Goal: Communication & Community: Answer question/provide support

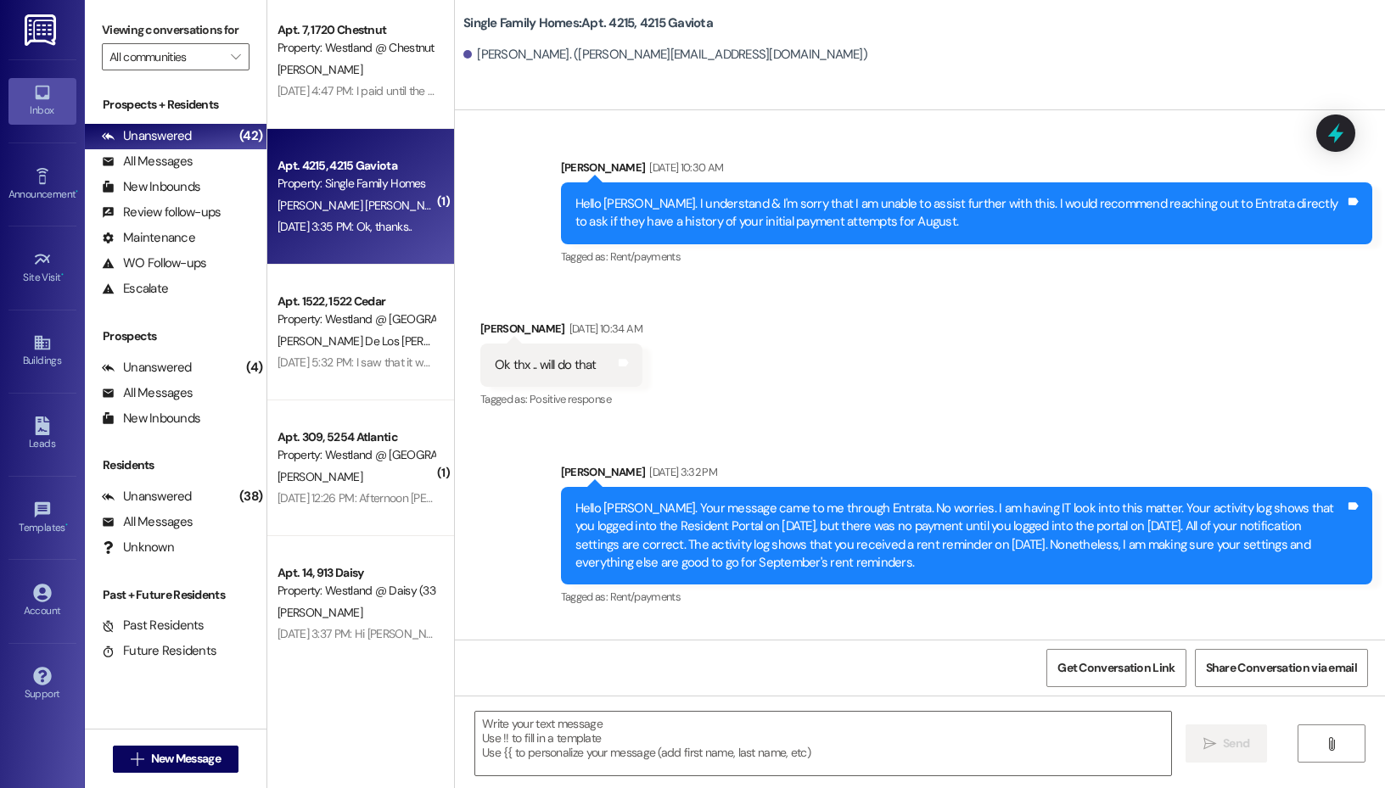
scroll to position [8, 0]
click at [678, 744] on textarea at bounding box center [823, 744] width 696 height 64
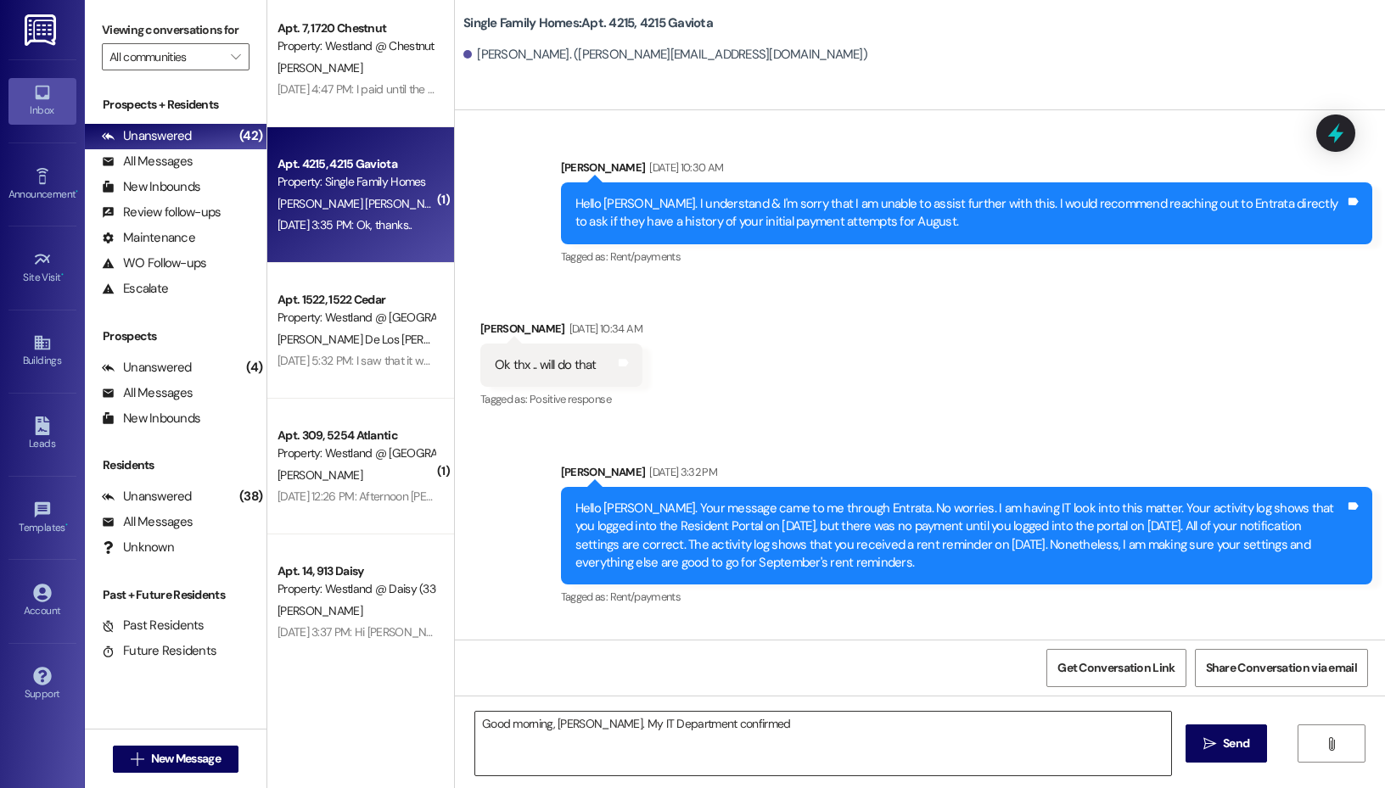
click at [759, 731] on textarea "Good morning, [PERSON_NAME]. My IT Department confirmed" at bounding box center [823, 744] width 696 height 64
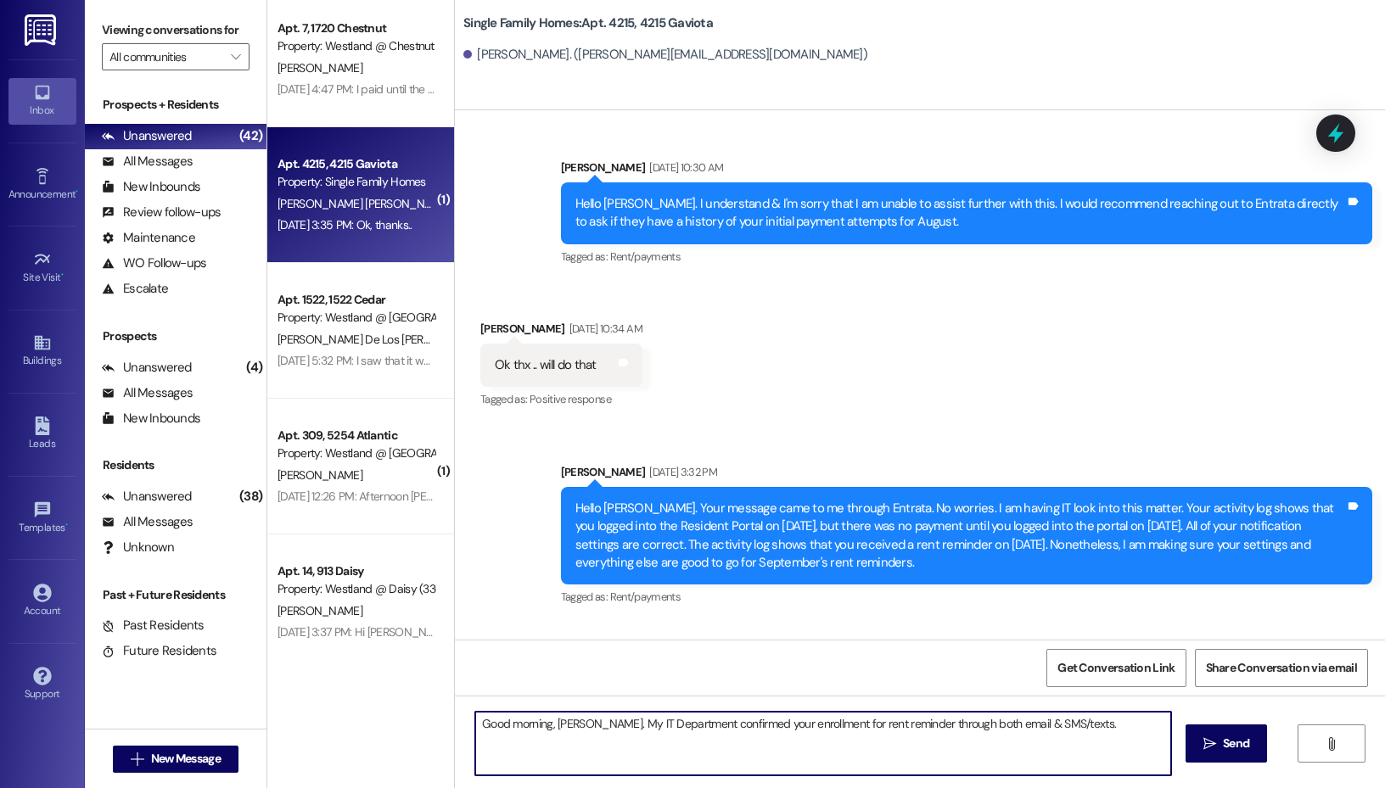
click at [1106, 723] on textarea "Good morning, [PERSON_NAME]. My IT Department confirmed your enrollment for ren…" at bounding box center [823, 744] width 696 height 64
click at [587, 725] on textarea "Good morning, [PERSON_NAME]. My IT Department confirmed your enrollment for ren…" at bounding box center [823, 744] width 696 height 64
click at [827, 743] on textarea "Good morning, [PERSON_NAME]. I wanted to provide an update. My IT Department co…" at bounding box center [823, 744] width 696 height 64
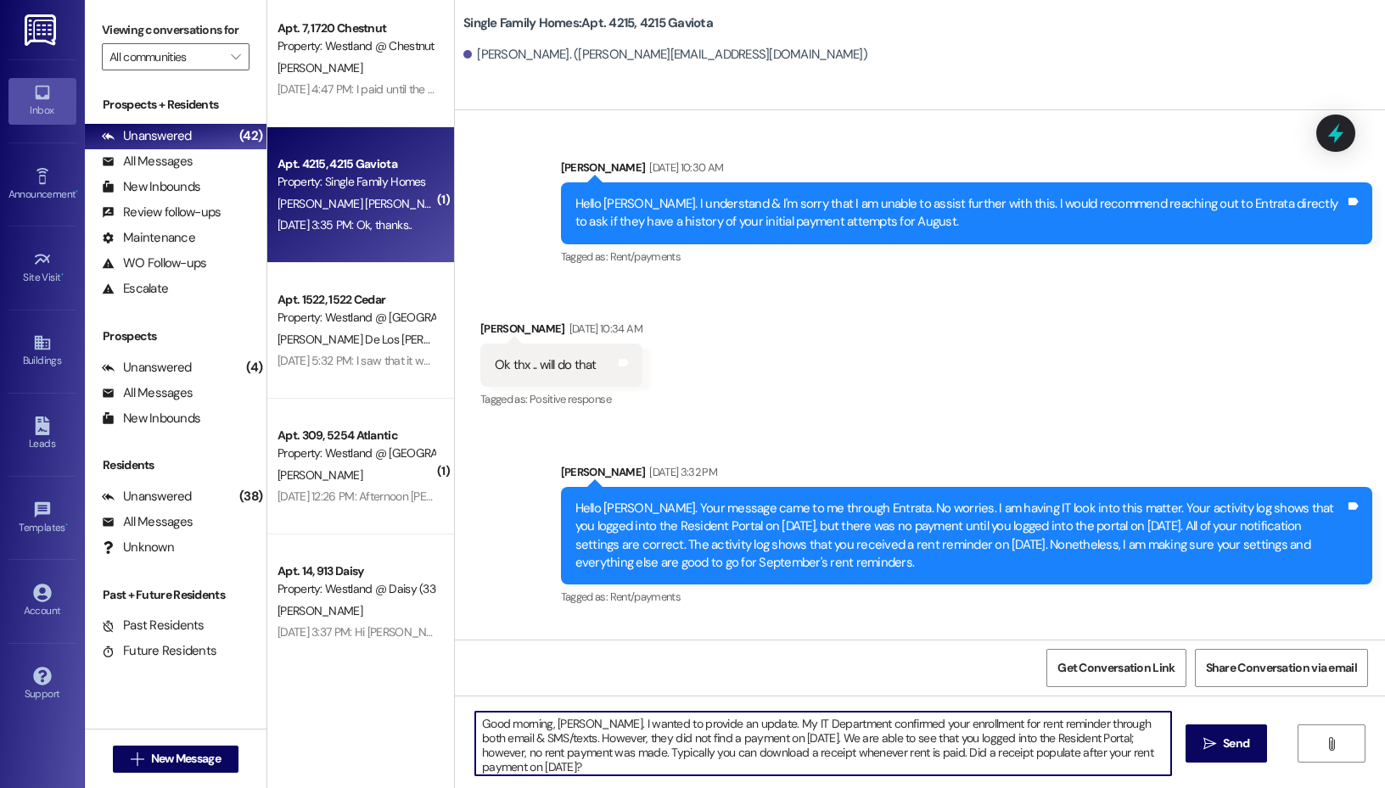
drag, startPoint x: 589, startPoint y: 741, endPoint x: 537, endPoint y: 742, distance: 51.8
click at [537, 742] on textarea "Good morning, [PERSON_NAME]. I wanted to provide an update. My IT Department co…" at bounding box center [823, 744] width 696 height 64
click at [858, 733] on textarea "Good morning, [PERSON_NAME]. I wanted to provide an update. My IT Department co…" at bounding box center [823, 744] width 696 height 64
drag, startPoint x: 1109, startPoint y: 738, endPoint x: 1060, endPoint y: 741, distance: 49.3
click at [1060, 741] on textarea "Good morning, [PERSON_NAME]. I wanted to provide an update. My IT Department co…" at bounding box center [823, 744] width 696 height 64
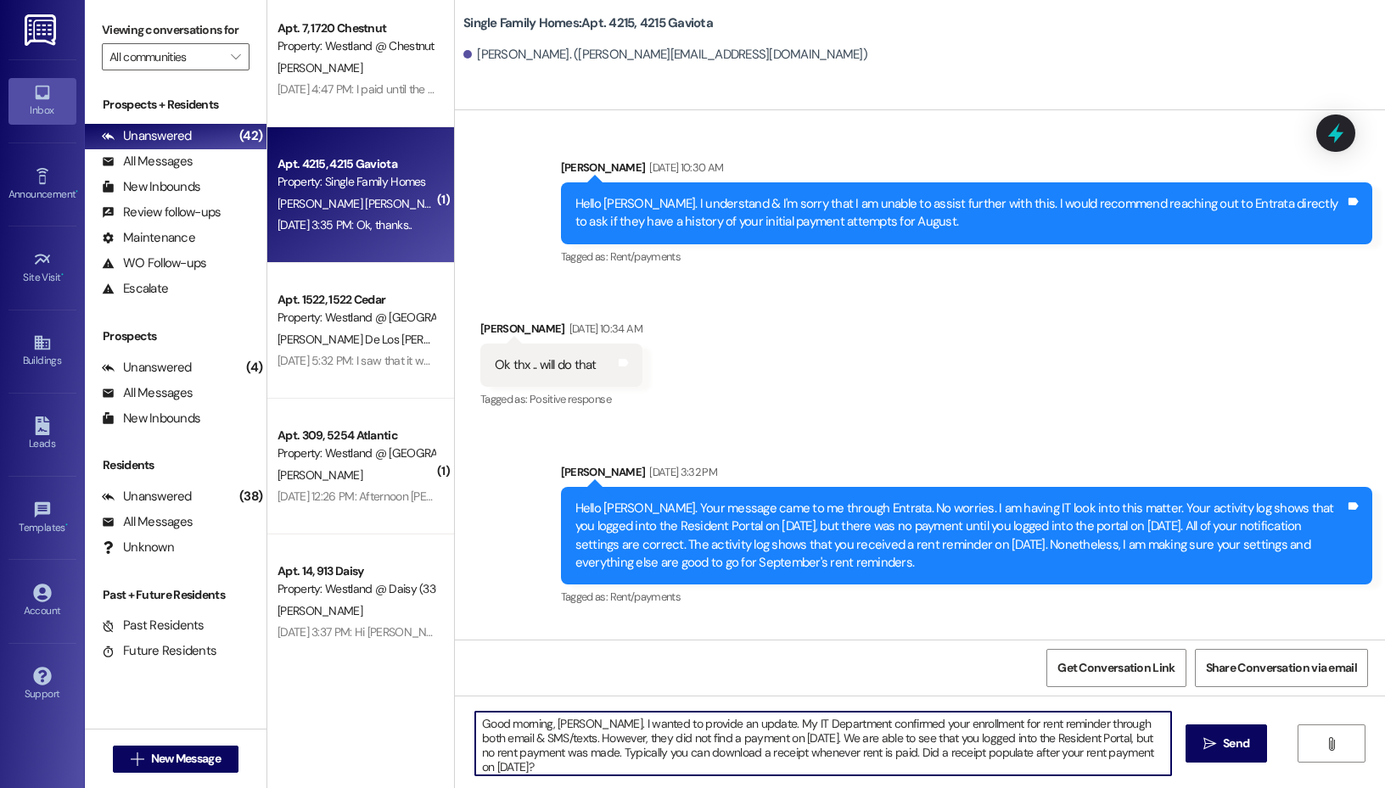
click at [759, 754] on textarea "Good morning, [PERSON_NAME]. I wanted to provide an update. My IT Department co…" at bounding box center [823, 744] width 696 height 64
click at [1162, 753] on textarea "Good morning, [PERSON_NAME]. I wanted to provide an update. My IT Department co…" at bounding box center [823, 744] width 696 height 64
type textarea "Good morning, [PERSON_NAME]. I wanted to provide an update. My IT Department co…"
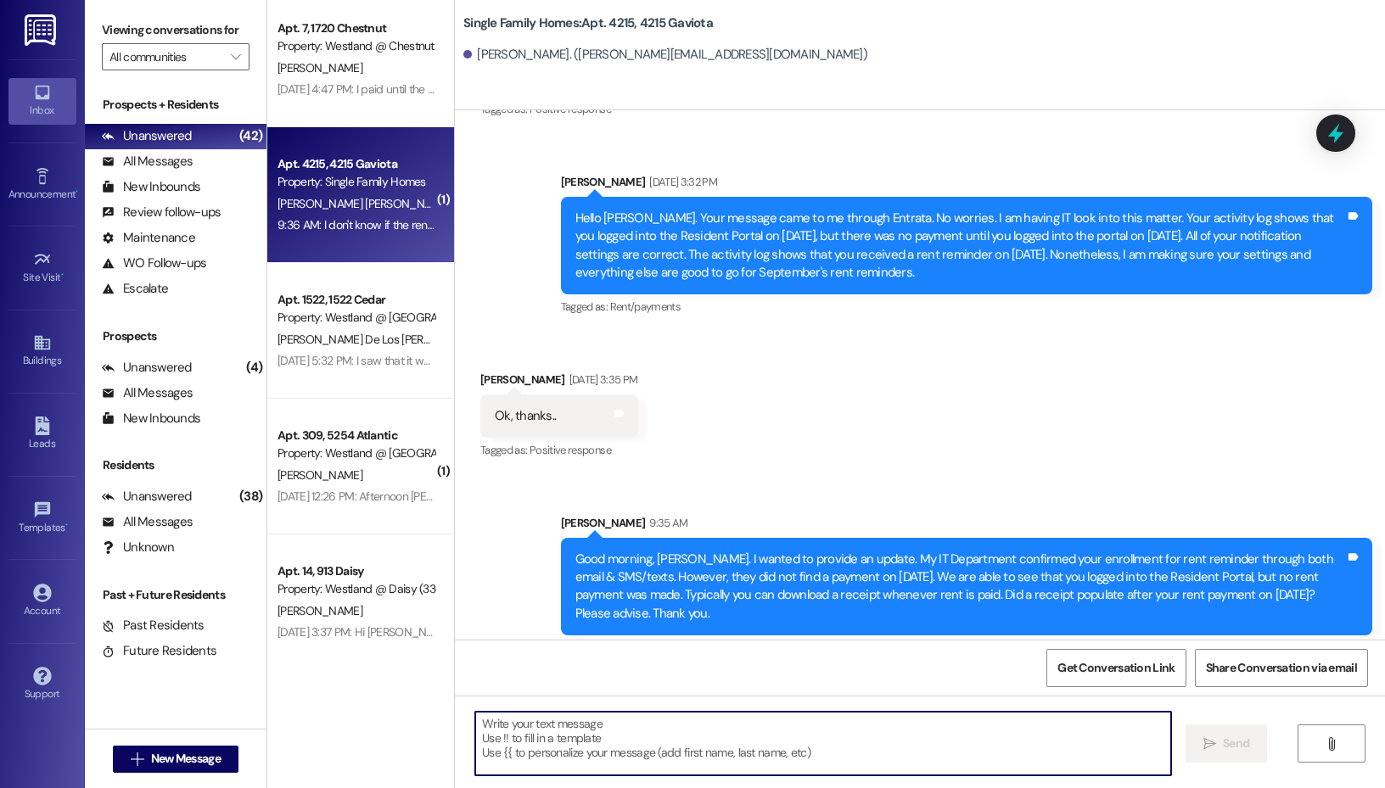
scroll to position [49873, 0]
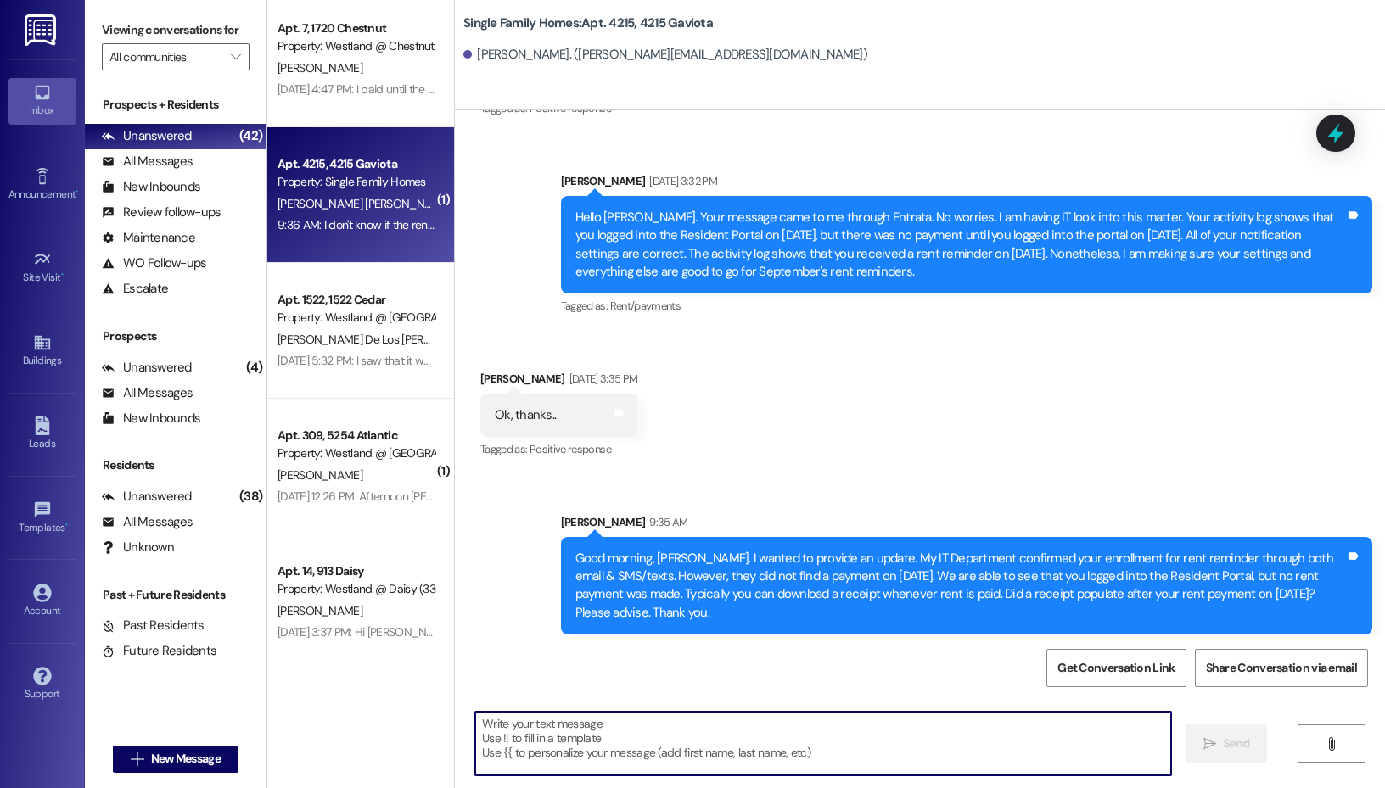
click at [641, 752] on textarea at bounding box center [823, 744] width 696 height 64
click at [598, 763] on textarea at bounding box center [823, 744] width 696 height 64
